Goal: Task Accomplishment & Management: Manage account settings

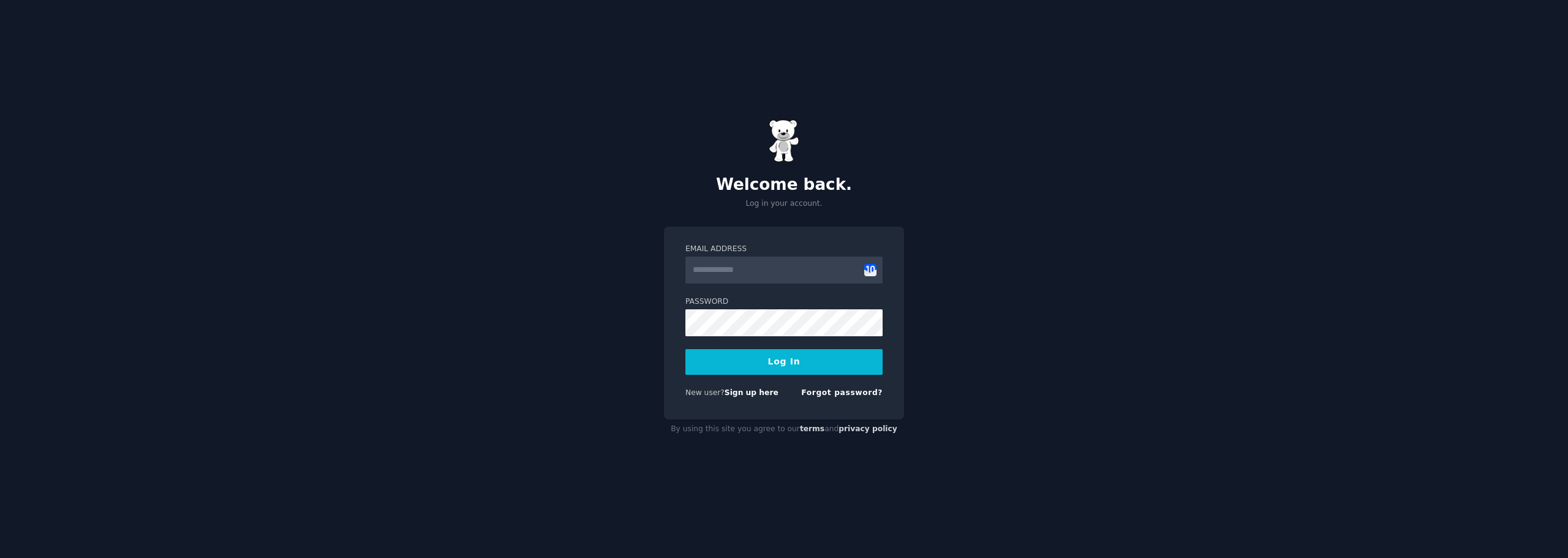
click at [781, 267] on input "Email Address" at bounding box center [784, 270] width 197 height 27
click at [777, 270] on input "Email Address" at bounding box center [784, 270] width 197 height 27
